Goal: Navigation & Orientation: Find specific page/section

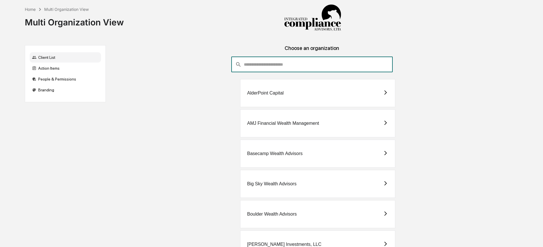
click at [282, 68] on input "consultant-dashboard__filter-organizations-search-bar" at bounding box center [318, 64] width 149 height 15
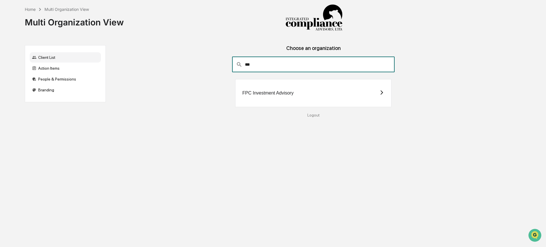
type input "***"
click at [327, 96] on div "FPC Investment Advisory" at bounding box center [313, 93] width 156 height 28
